Goal: Task Accomplishment & Management: Manage account settings

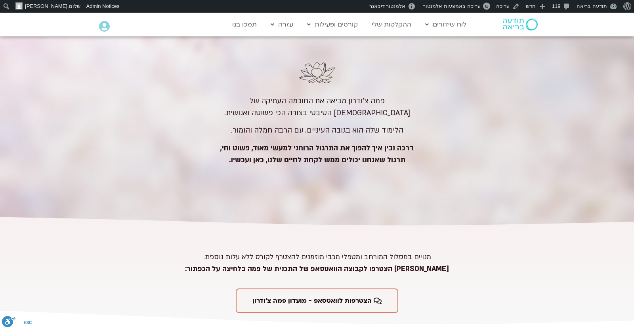
scroll to position [3536, 0]
click at [100, 24] on icon at bounding box center [104, 26] width 11 height 11
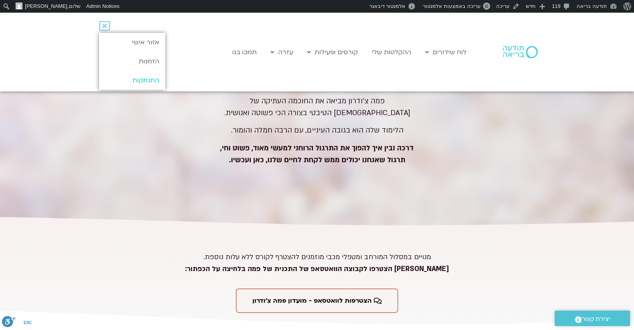
click at [156, 80] on link "התנתקות" at bounding box center [132, 80] width 66 height 19
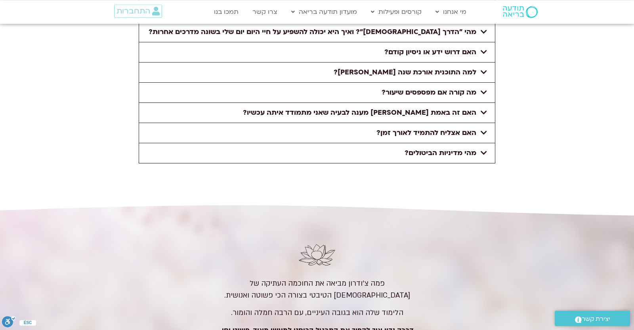
scroll to position [3549, 0]
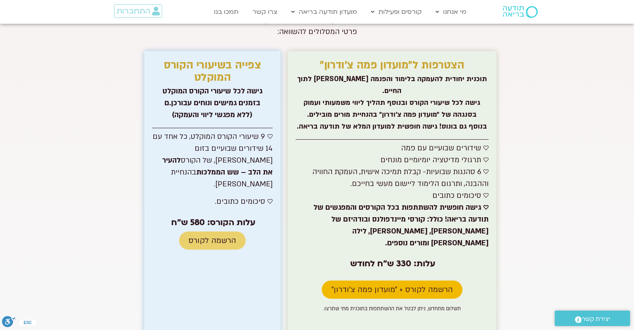
scroll to position [3688, 0]
